Goal: Transaction & Acquisition: Purchase product/service

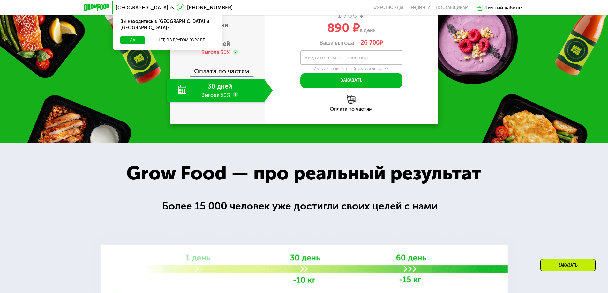
scroll to position [513, 0]
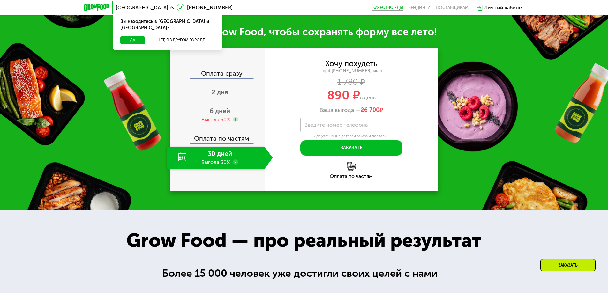
click at [398, 10] on link "Качество еды" at bounding box center [387, 7] width 31 height 5
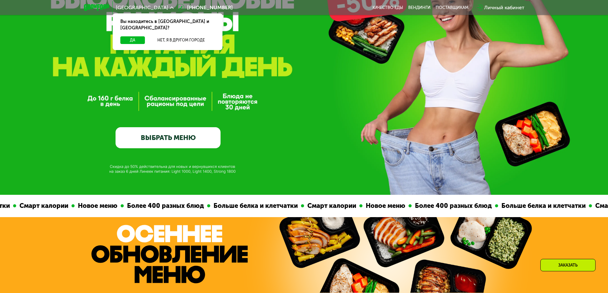
scroll to position [32, 0]
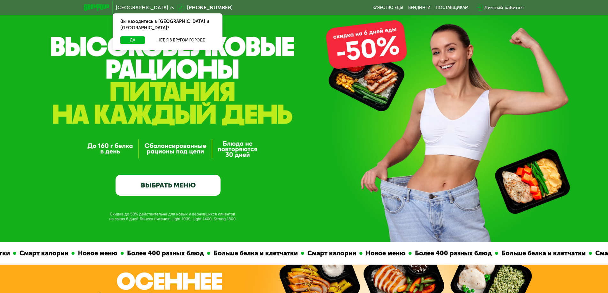
click at [162, 183] on link "ВЫБРАТЬ МЕНЮ" at bounding box center [168, 185] width 105 height 21
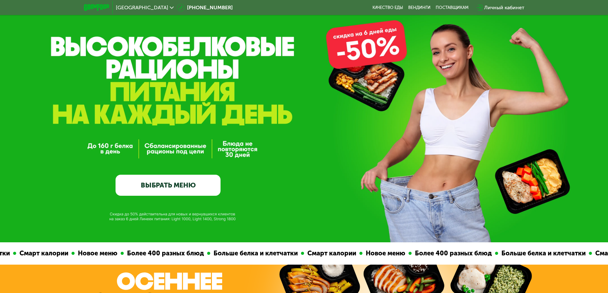
scroll to position [0, 0]
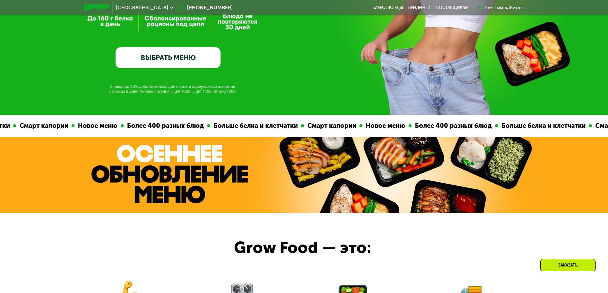
click at [149, 62] on link "ВЫБРАТЬ МЕНЮ" at bounding box center [168, 57] width 105 height 21
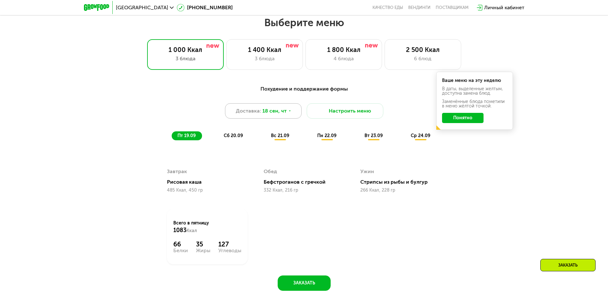
scroll to position [529, 0]
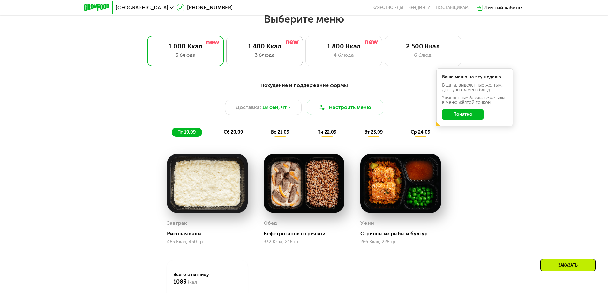
click at [262, 55] on div "3 блюда" at bounding box center [264, 55] width 63 height 8
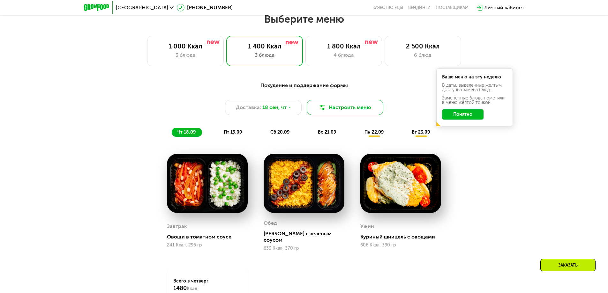
click at [344, 110] on button "Настроить меню" at bounding box center [345, 107] width 77 height 15
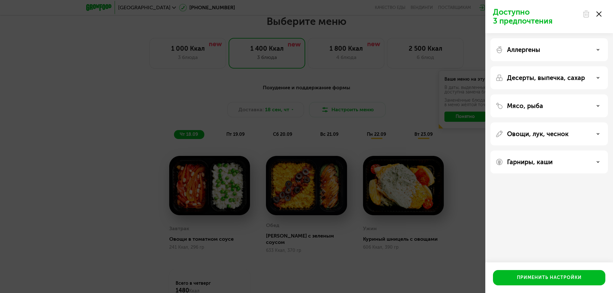
click at [598, 15] on use at bounding box center [598, 13] width 5 height 5
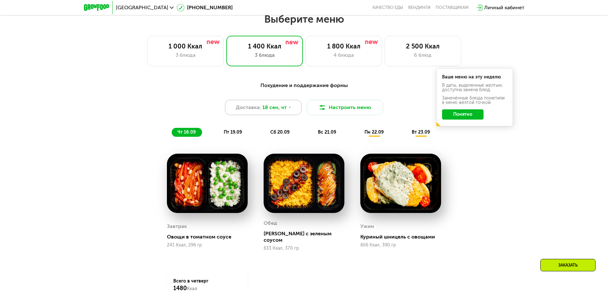
click at [283, 111] on span "18 сен, чт" at bounding box center [274, 108] width 24 height 8
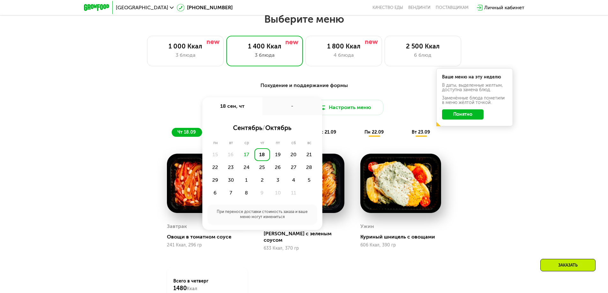
click at [283, 111] on div "-" at bounding box center [292, 106] width 60 height 18
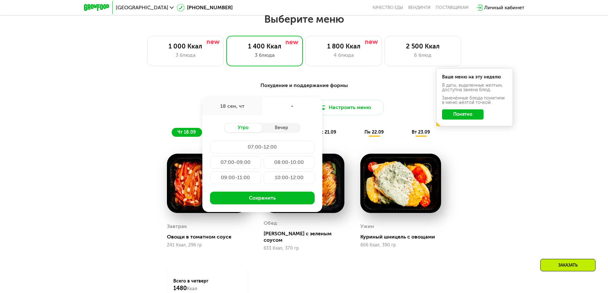
click at [165, 105] on div "Доставка: 18 сен, чт 18 сен, чт - Утро Вечер 07:00-12:00 07:00-09:00 08:00-10:0…" at bounding box center [304, 107] width 378 height 15
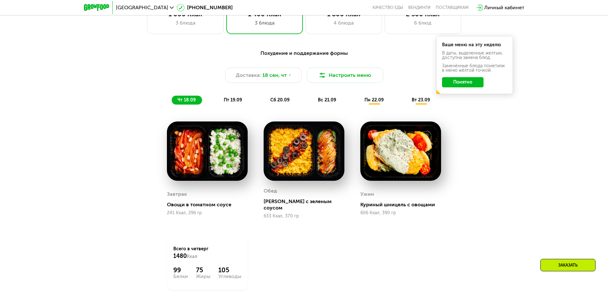
scroll to position [593, 0]
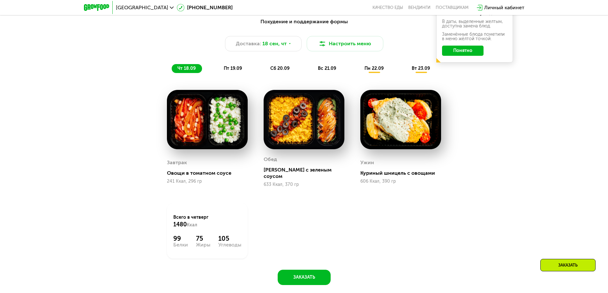
click at [235, 71] on span "пт 19.09" at bounding box center [233, 68] width 18 height 5
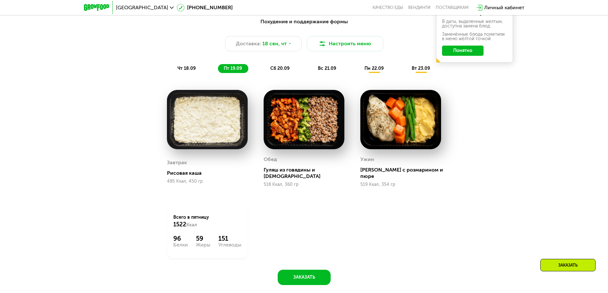
click at [277, 70] on span "сб 20.09" at bounding box center [279, 68] width 19 height 5
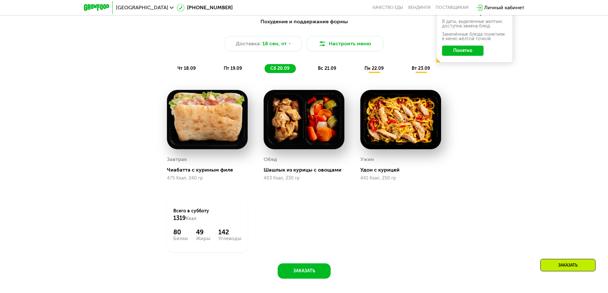
click at [329, 70] on span "вс 21.09" at bounding box center [327, 68] width 18 height 5
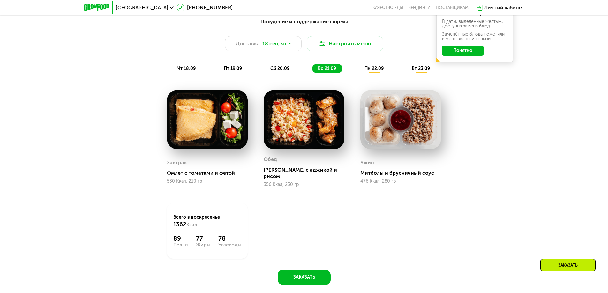
click at [329, 70] on span "вс 21.09" at bounding box center [327, 68] width 18 height 5
click at [371, 71] on span "пн 22.09" at bounding box center [373, 68] width 19 height 5
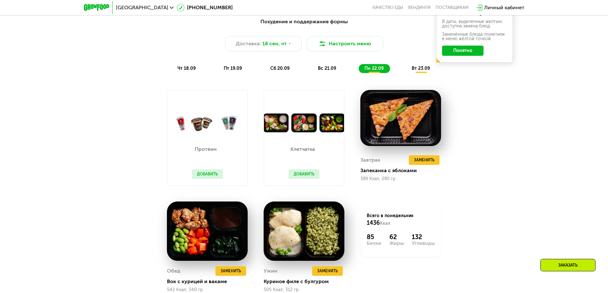
click at [415, 70] on span "вт 23.09" at bounding box center [421, 68] width 18 height 5
